Goal: Transaction & Acquisition: Book appointment/travel/reservation

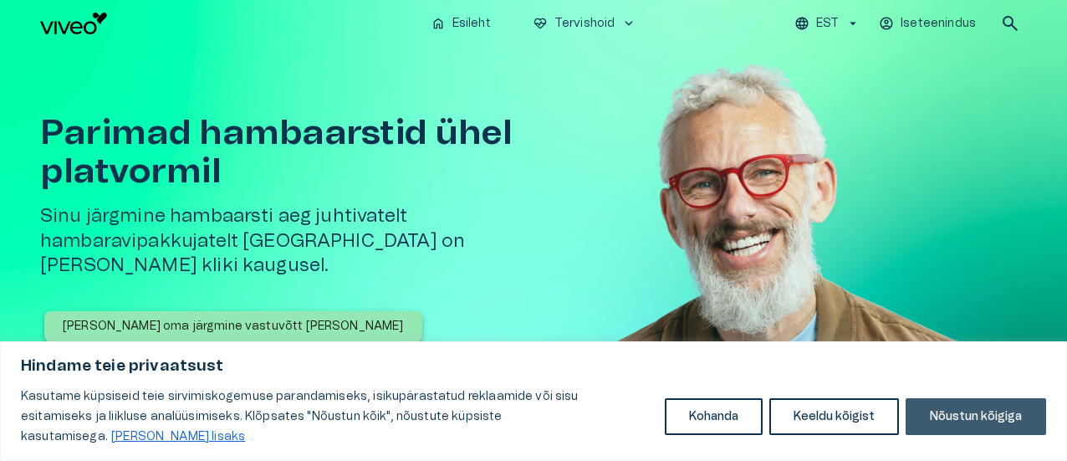
click at [971, 421] on button "Nõustun kõigiga" at bounding box center [975, 416] width 140 height 37
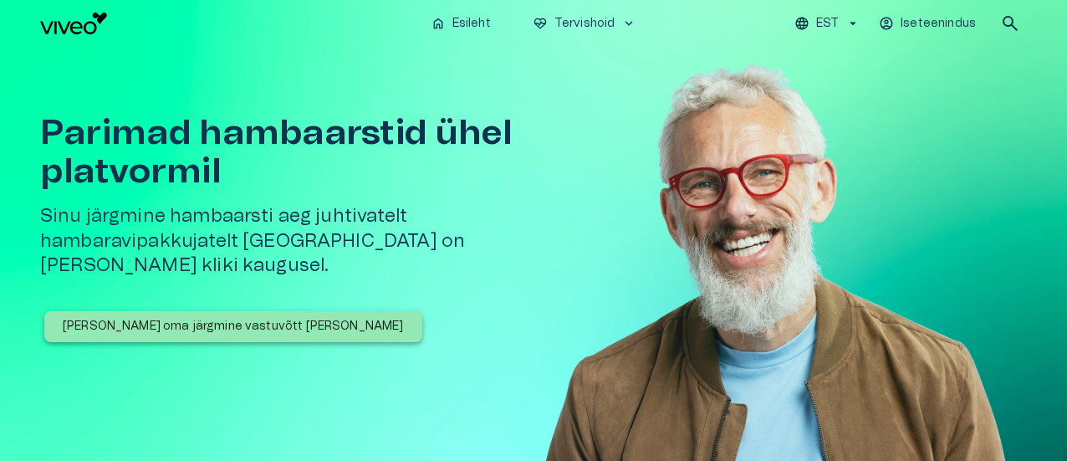
click at [175, 318] on p "[PERSON_NAME] oma järgmine vastuvõtt [PERSON_NAME]" at bounding box center [233, 327] width 341 height 18
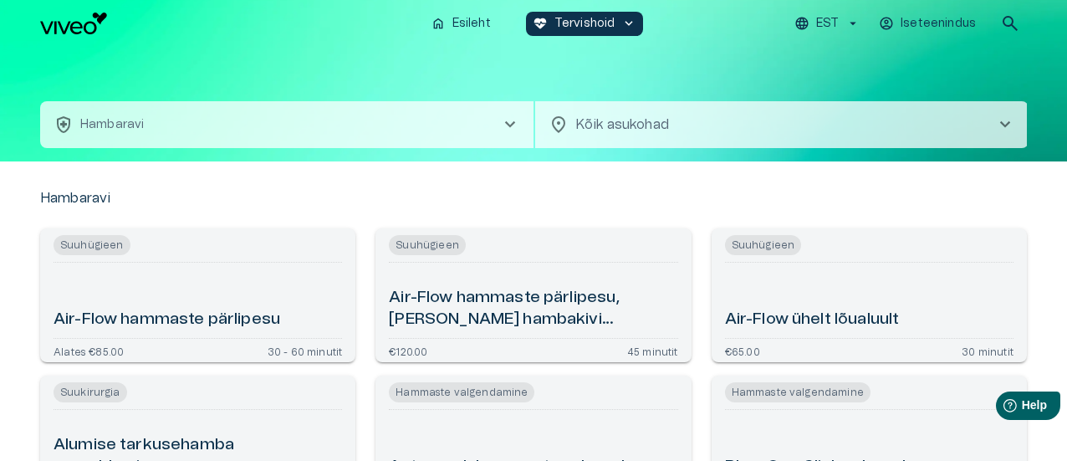
click at [512, 120] on span "chevron_right" at bounding box center [510, 125] width 20 height 20
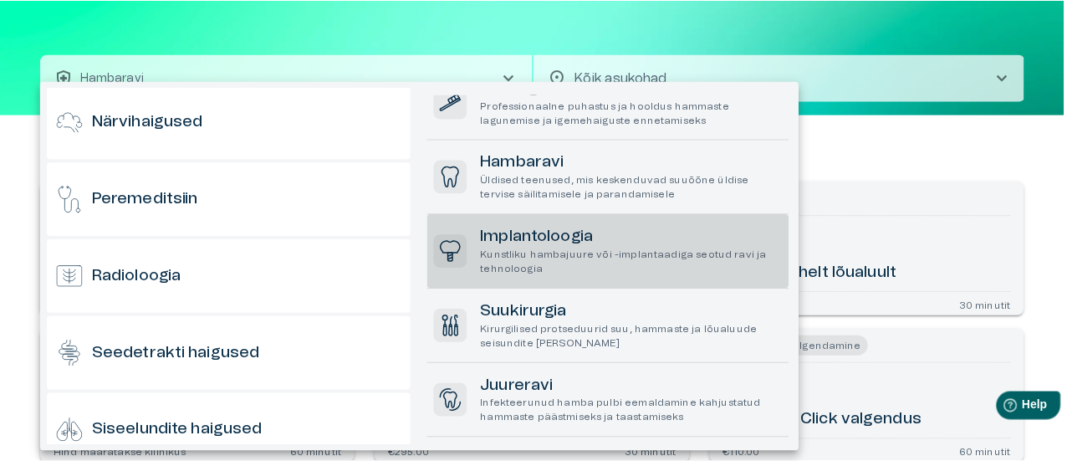
scroll to position [167, 0]
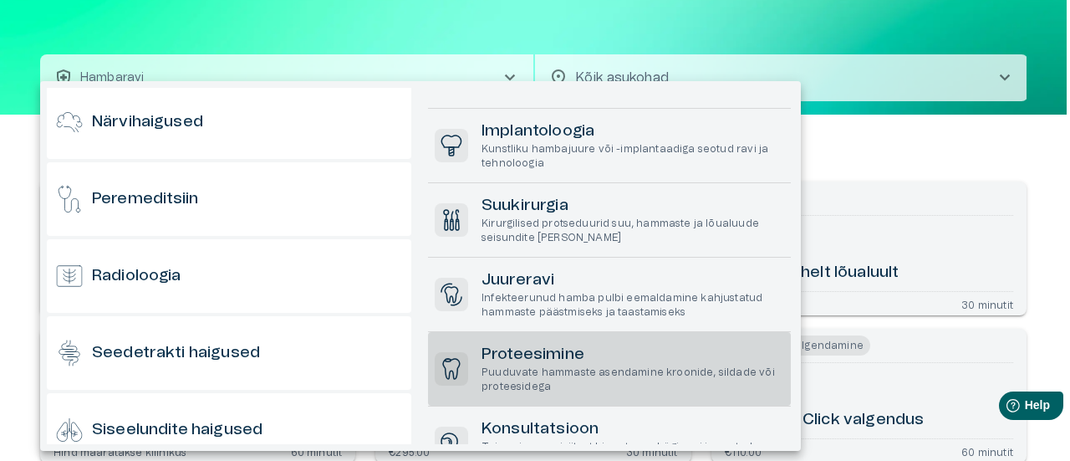
click at [560, 357] on h6 "Proteesimine" at bounding box center [632, 355] width 303 height 23
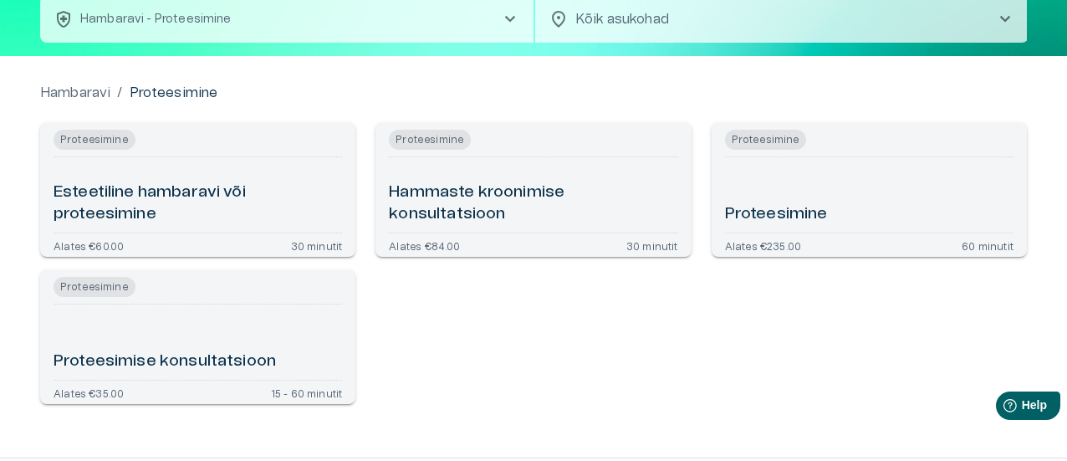
scroll to position [130, 0]
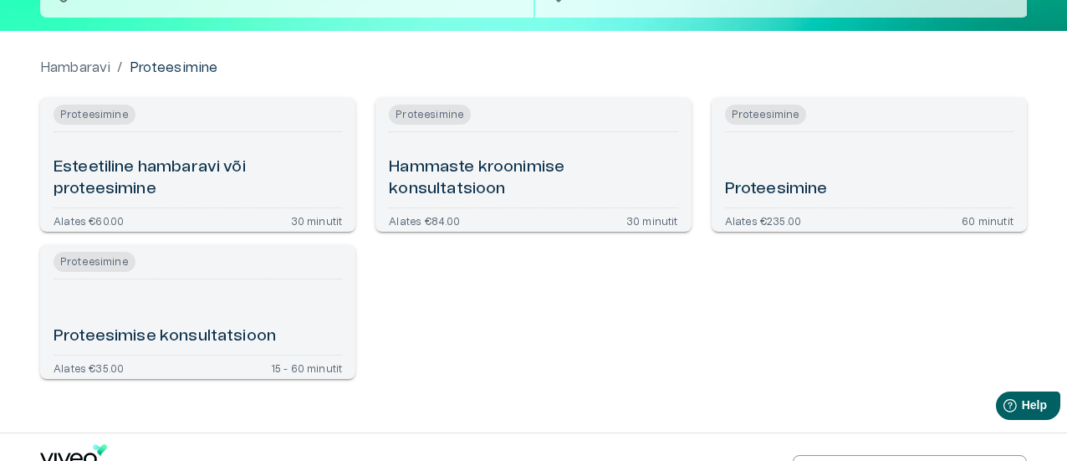
click at [187, 311] on div "Proteesimise konsultatsioon" at bounding box center [197, 317] width 288 height 62
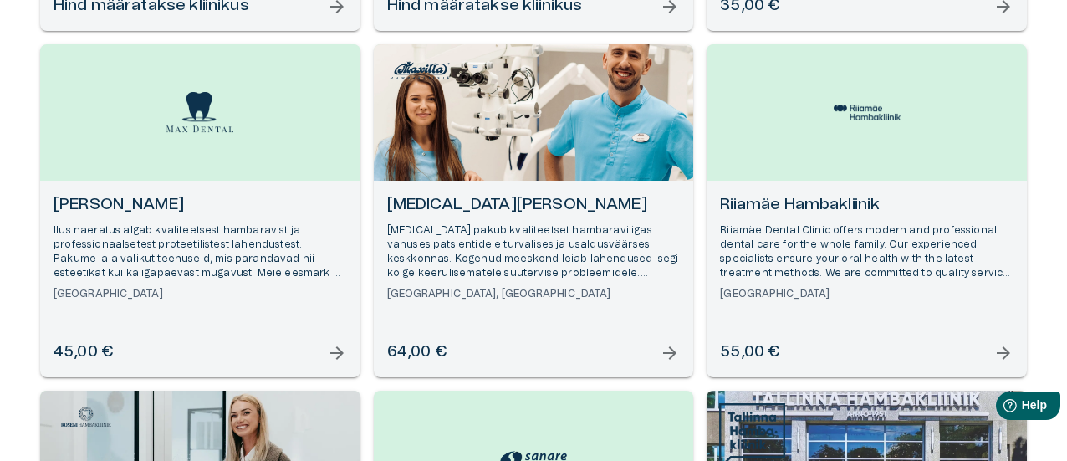
scroll to position [585, 0]
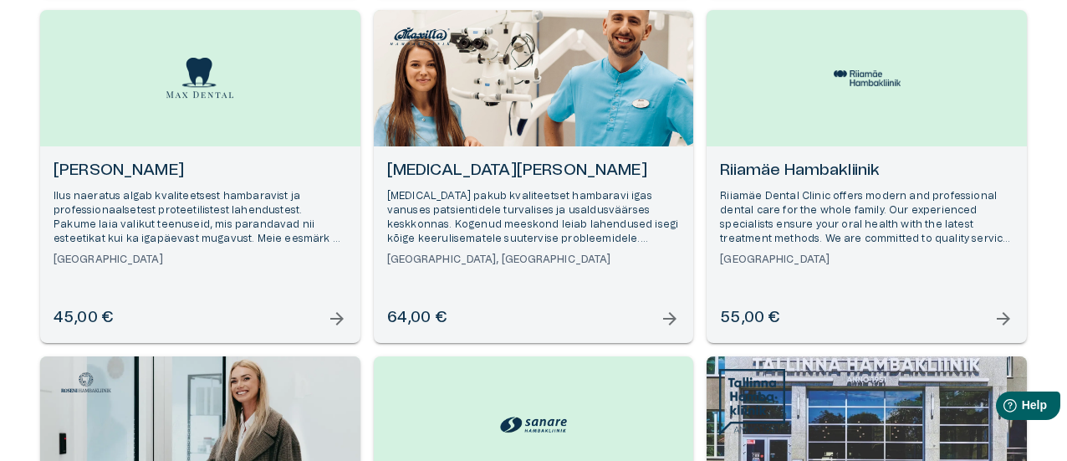
click at [826, 265] on h6 "[GEOGRAPHIC_DATA]" at bounding box center [866, 259] width 293 height 14
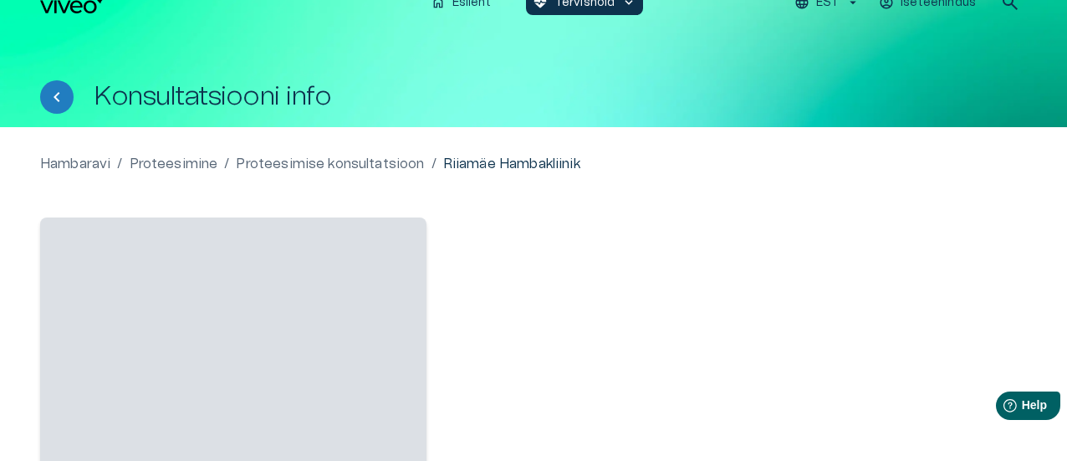
scroll to position [167, 0]
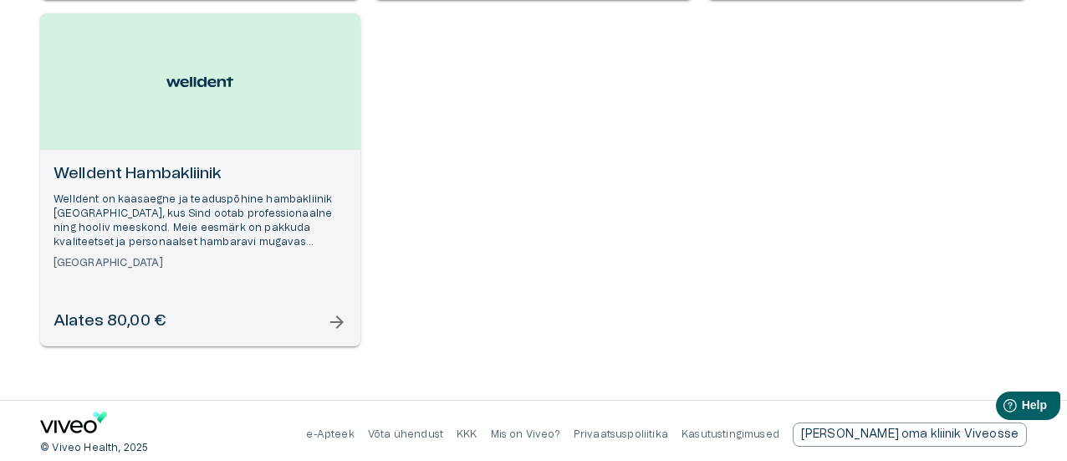
scroll to position [1281, 0]
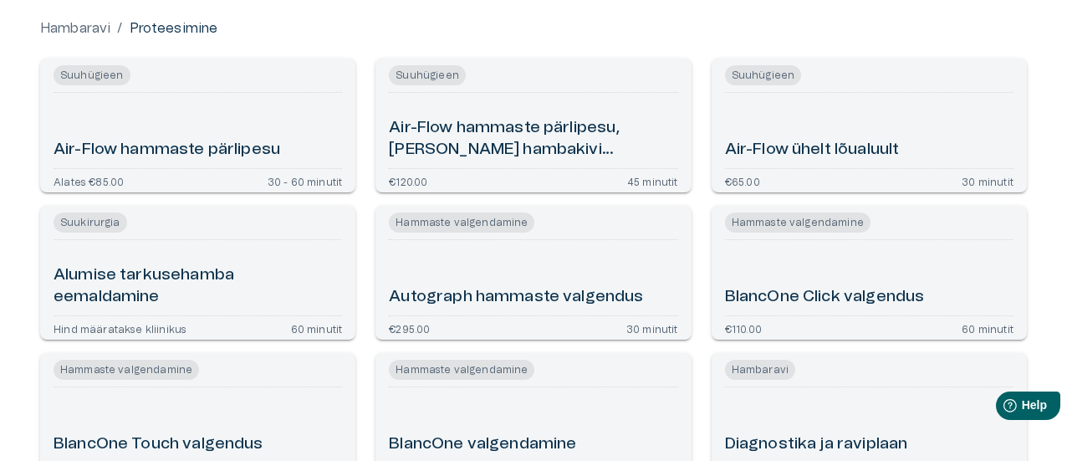
scroll to position [47, 0]
